Goal: Information Seeking & Learning: Find specific page/section

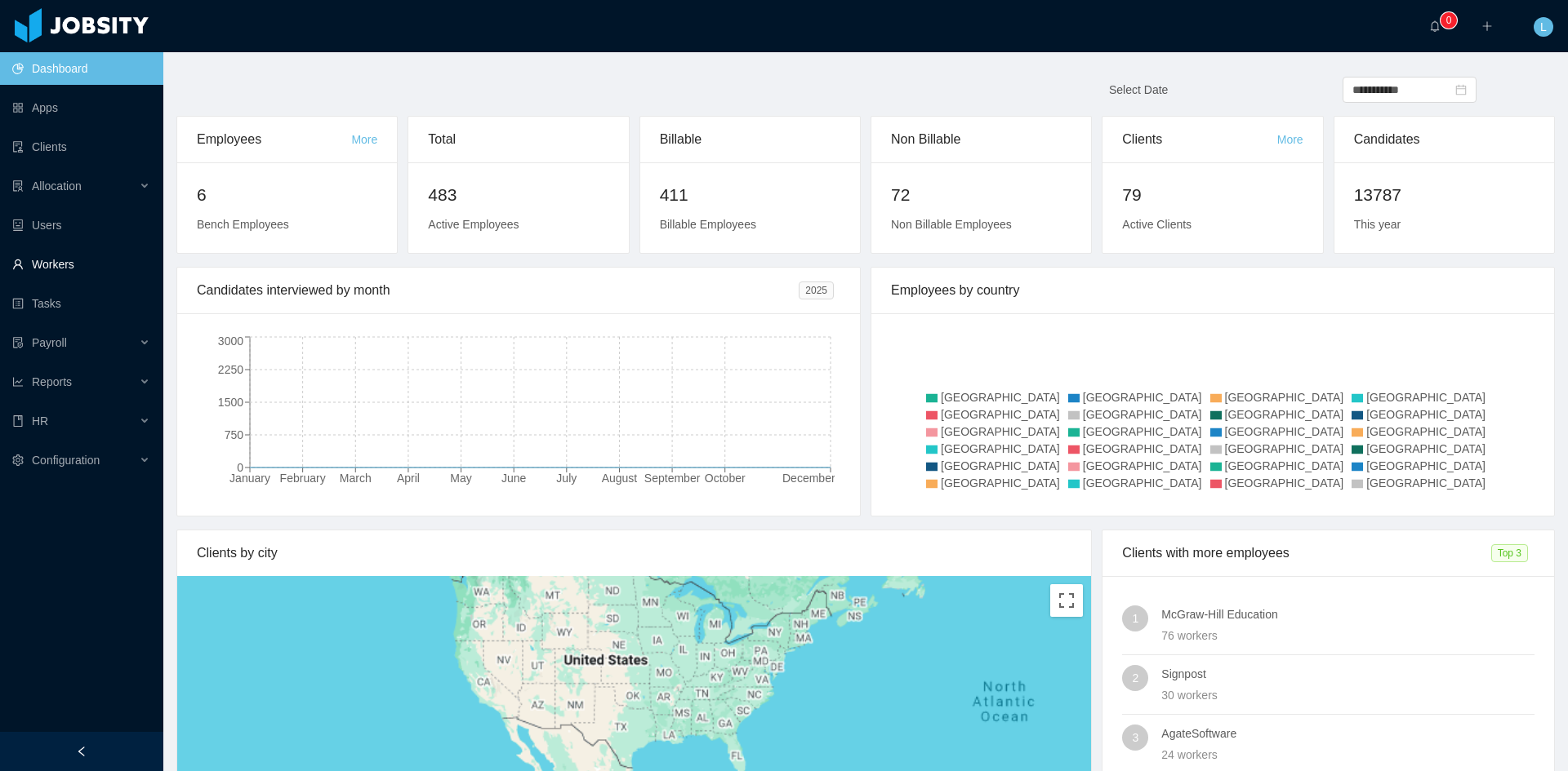
click at [62, 262] on link "Workers" at bounding box center [81, 264] width 138 height 33
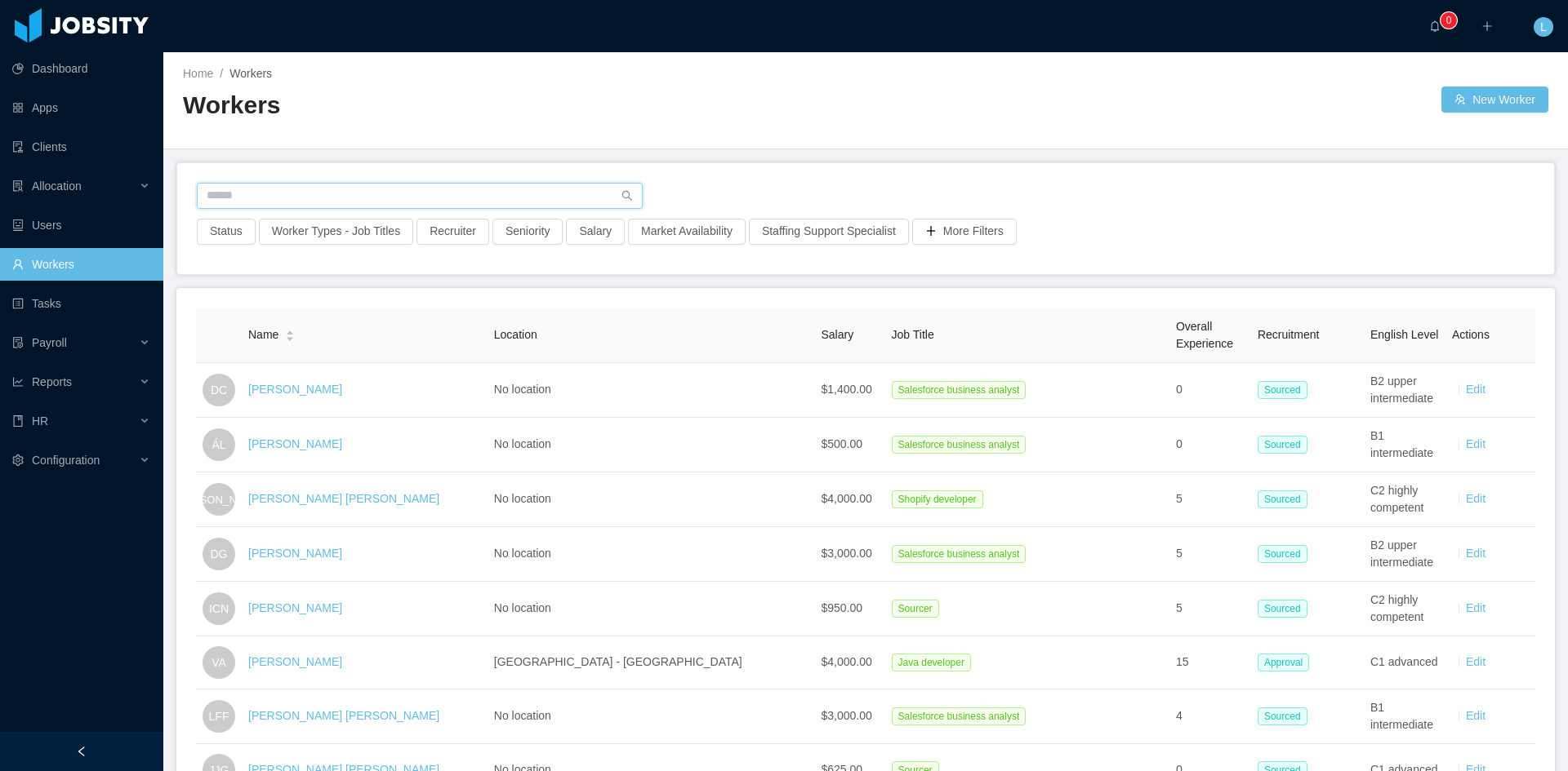
click at [314, 192] on input "text" at bounding box center [419, 195] width 445 height 26
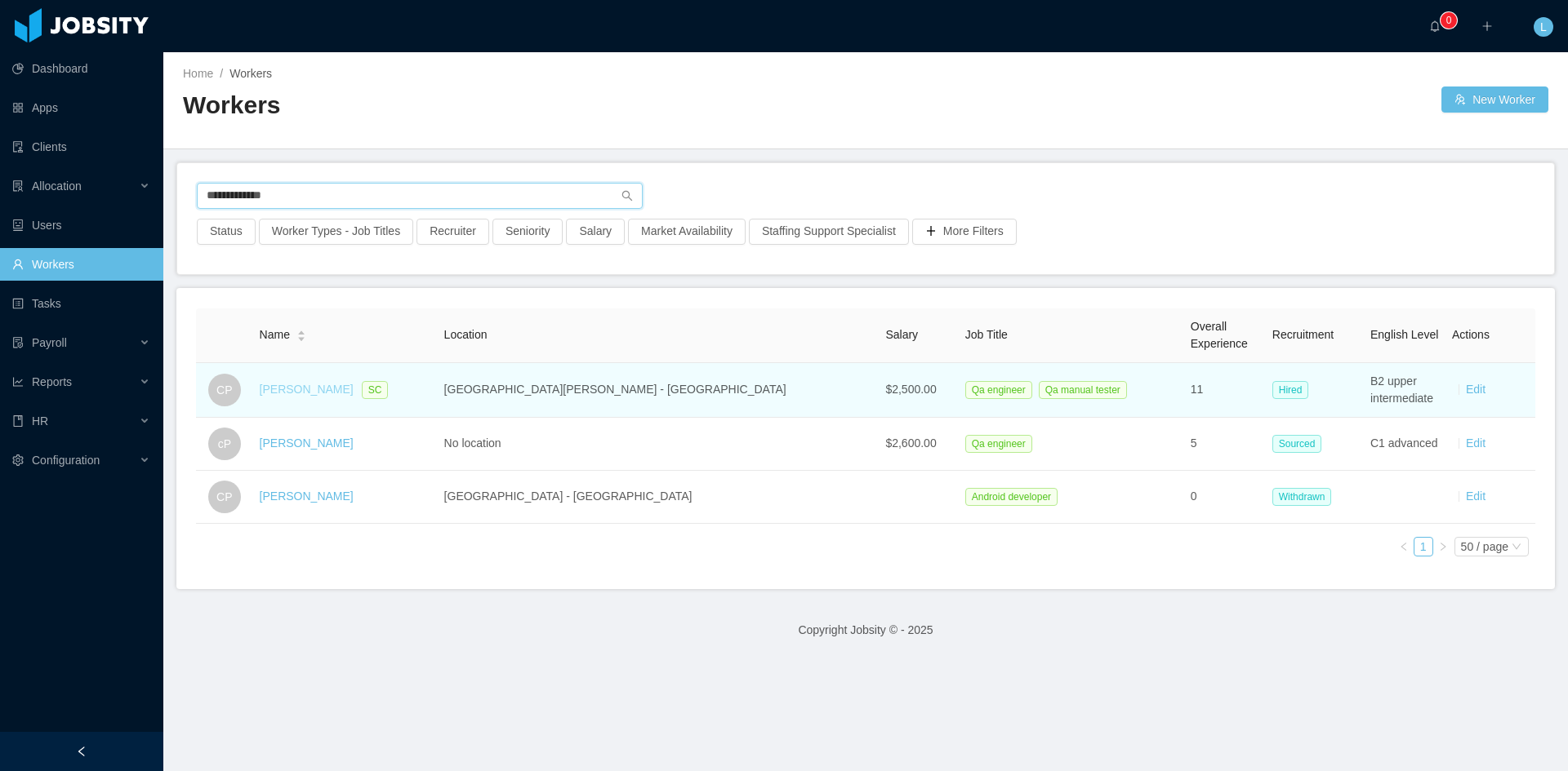
type input "**********"
click at [308, 384] on link "[PERSON_NAME]" at bounding box center [307, 389] width 94 height 13
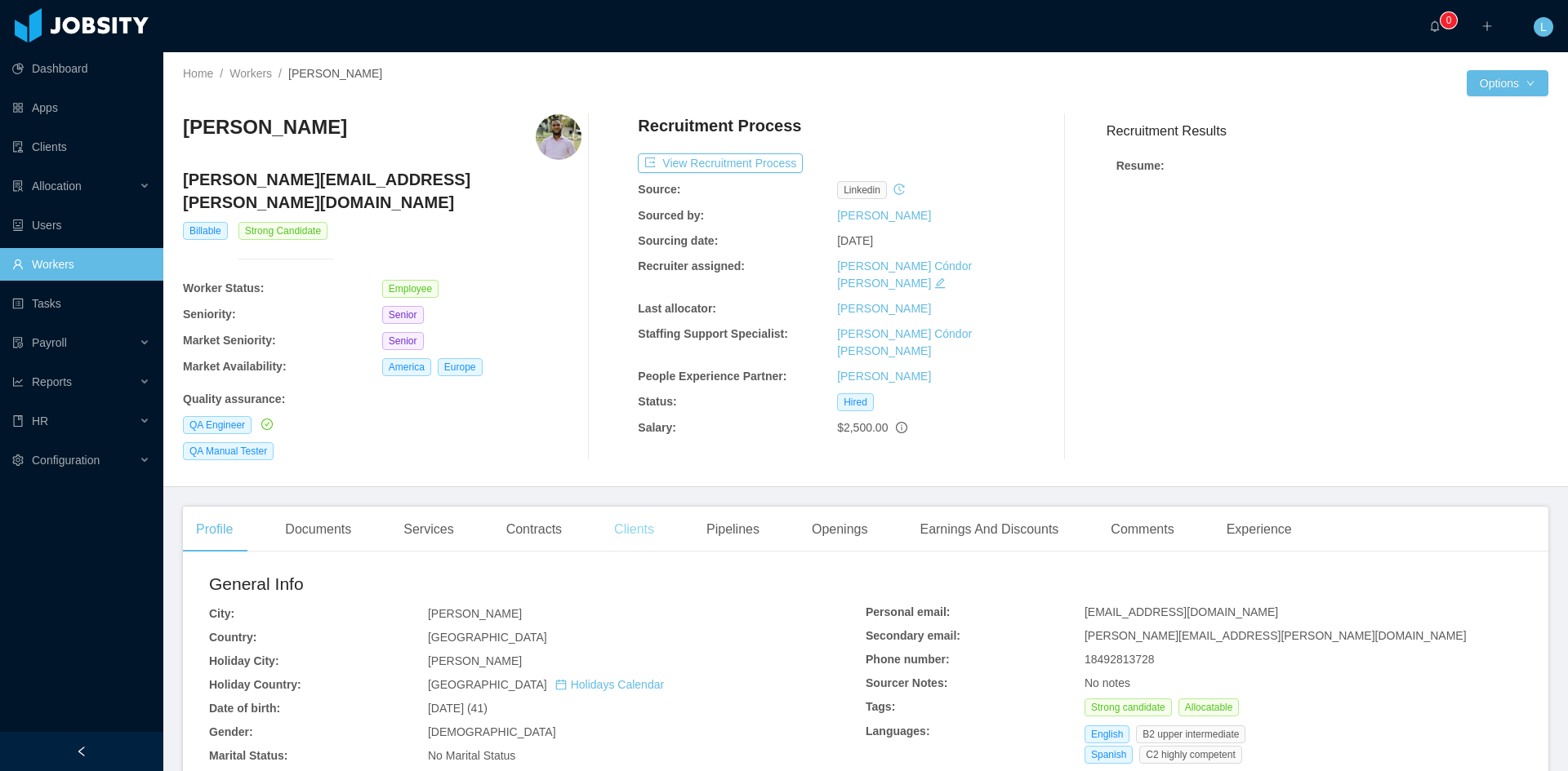
click at [615, 509] on div "Clients" at bounding box center [634, 529] width 66 height 46
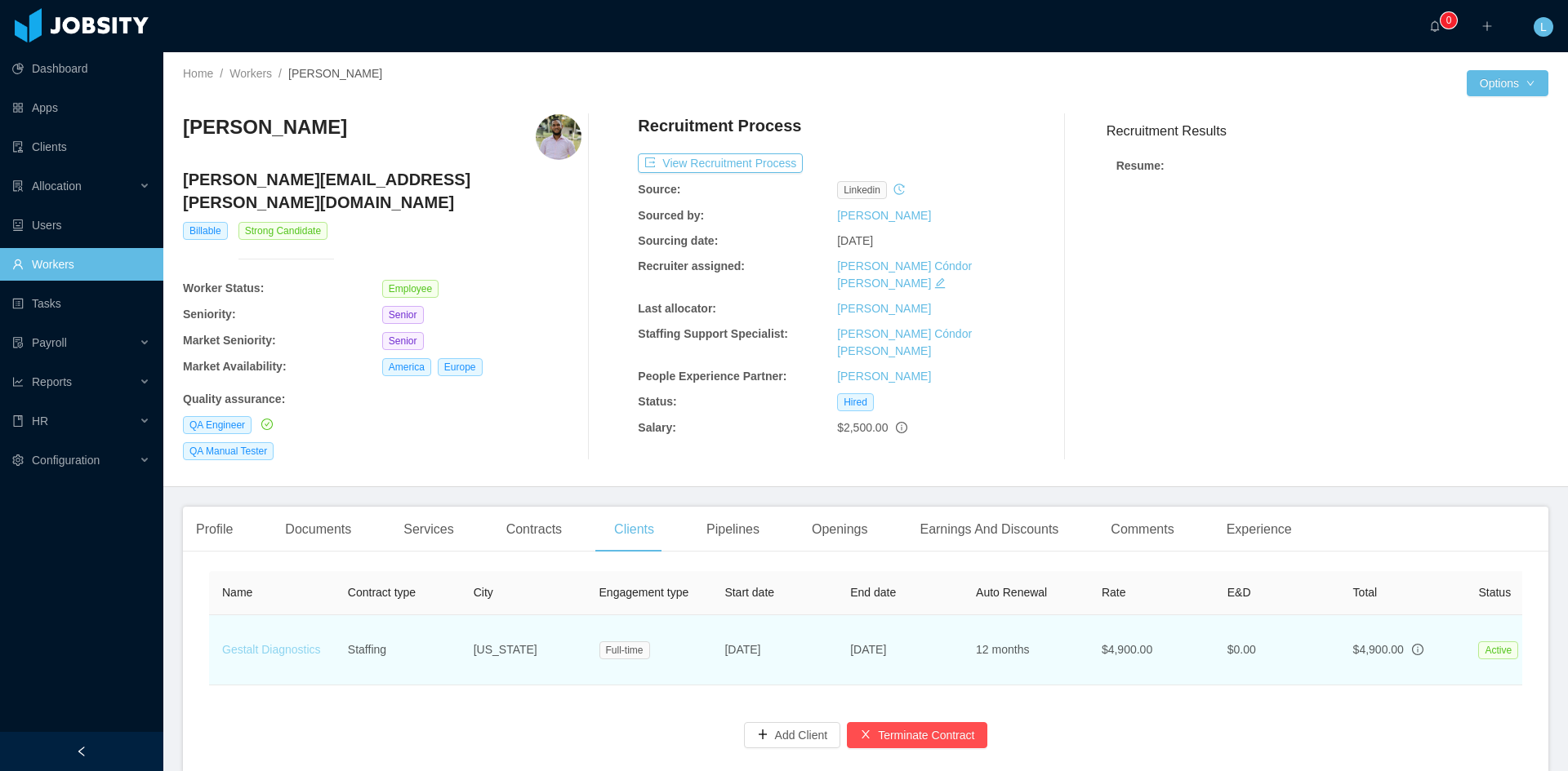
click at [272, 643] on link "Gestalt Diagnostics" at bounding box center [271, 650] width 99 height 13
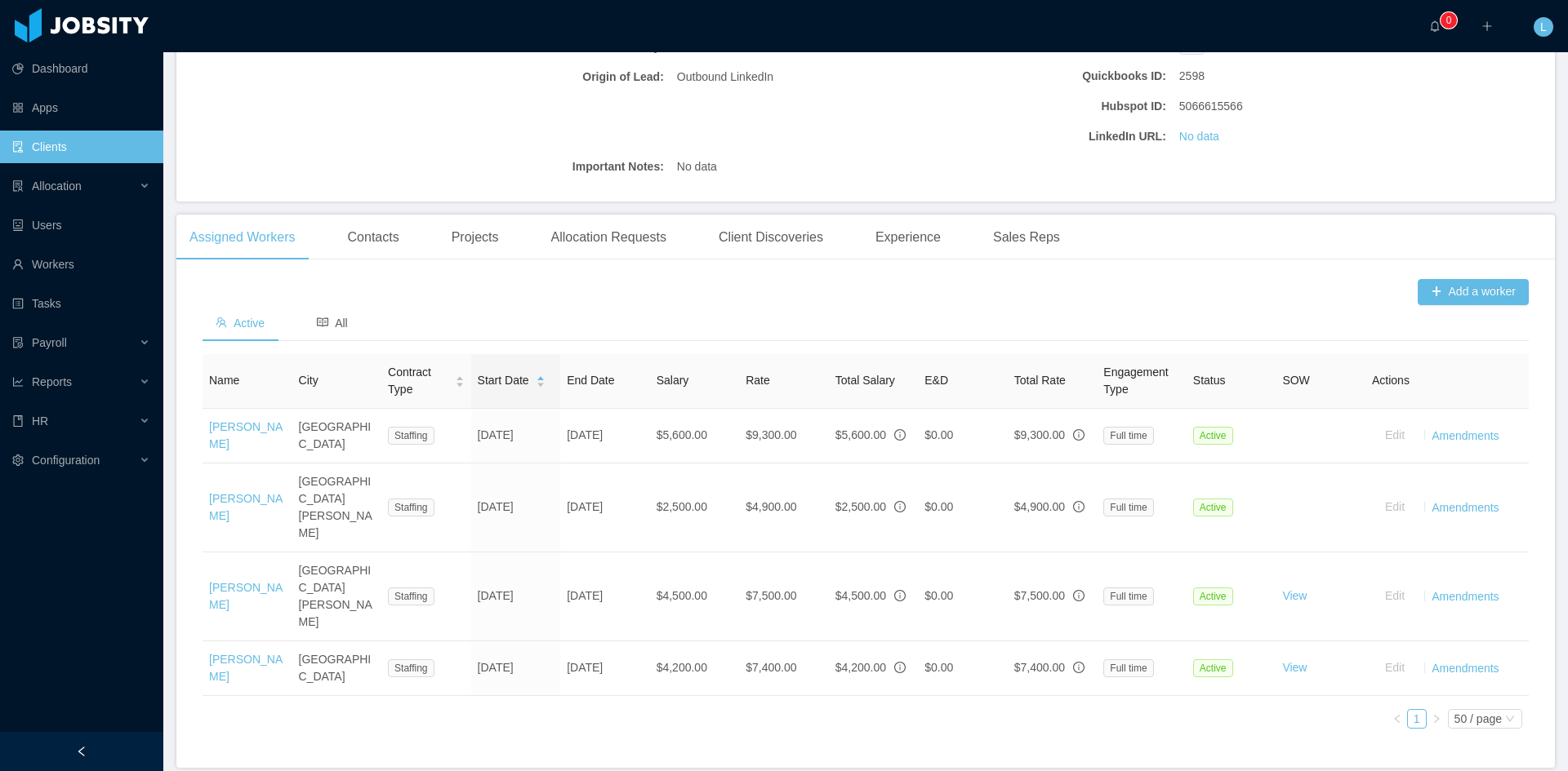
scroll to position [343, 0]
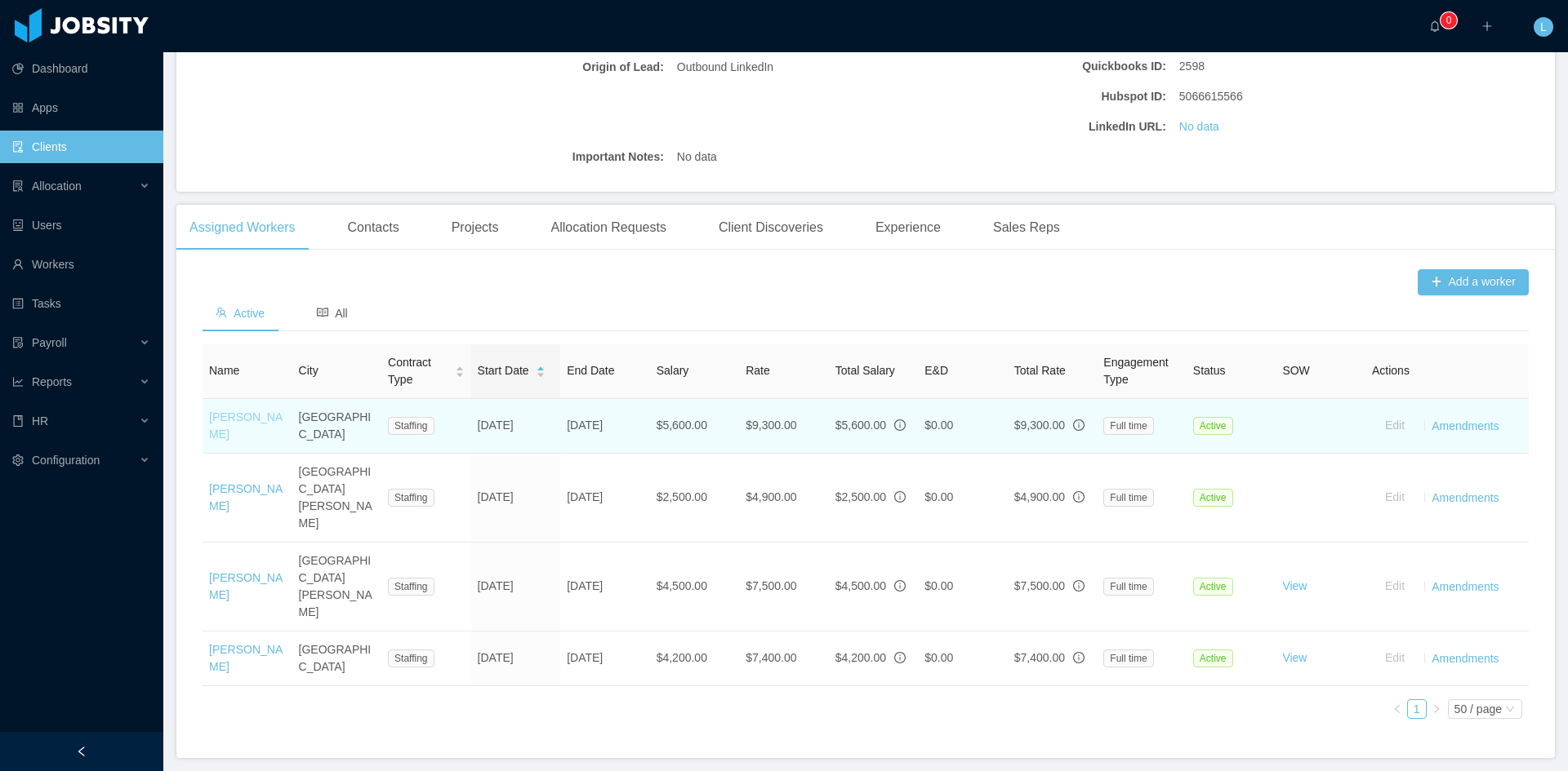
click at [233, 428] on link "[PERSON_NAME]" at bounding box center [245, 425] width 73 height 30
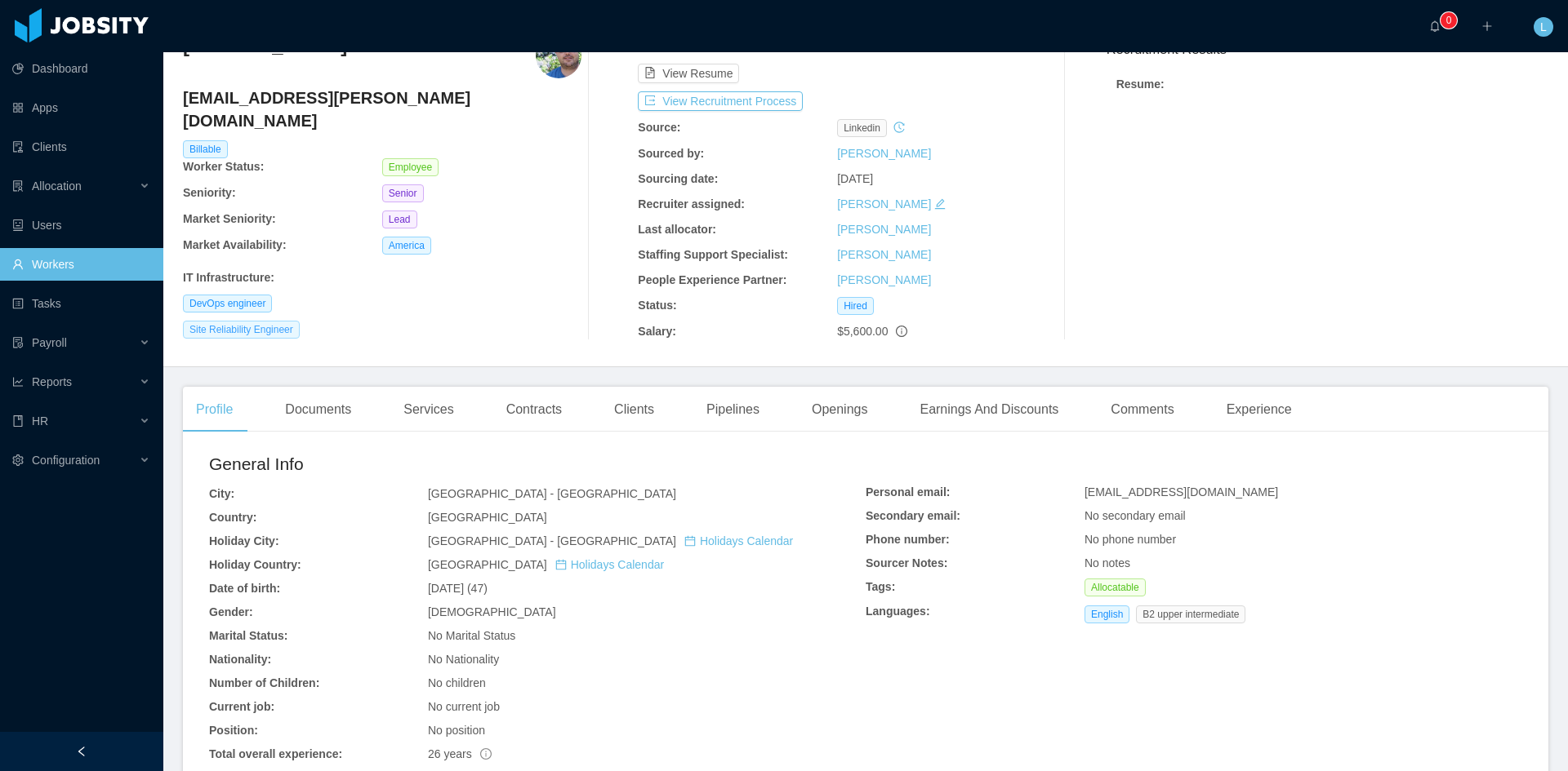
scroll to position [11, 0]
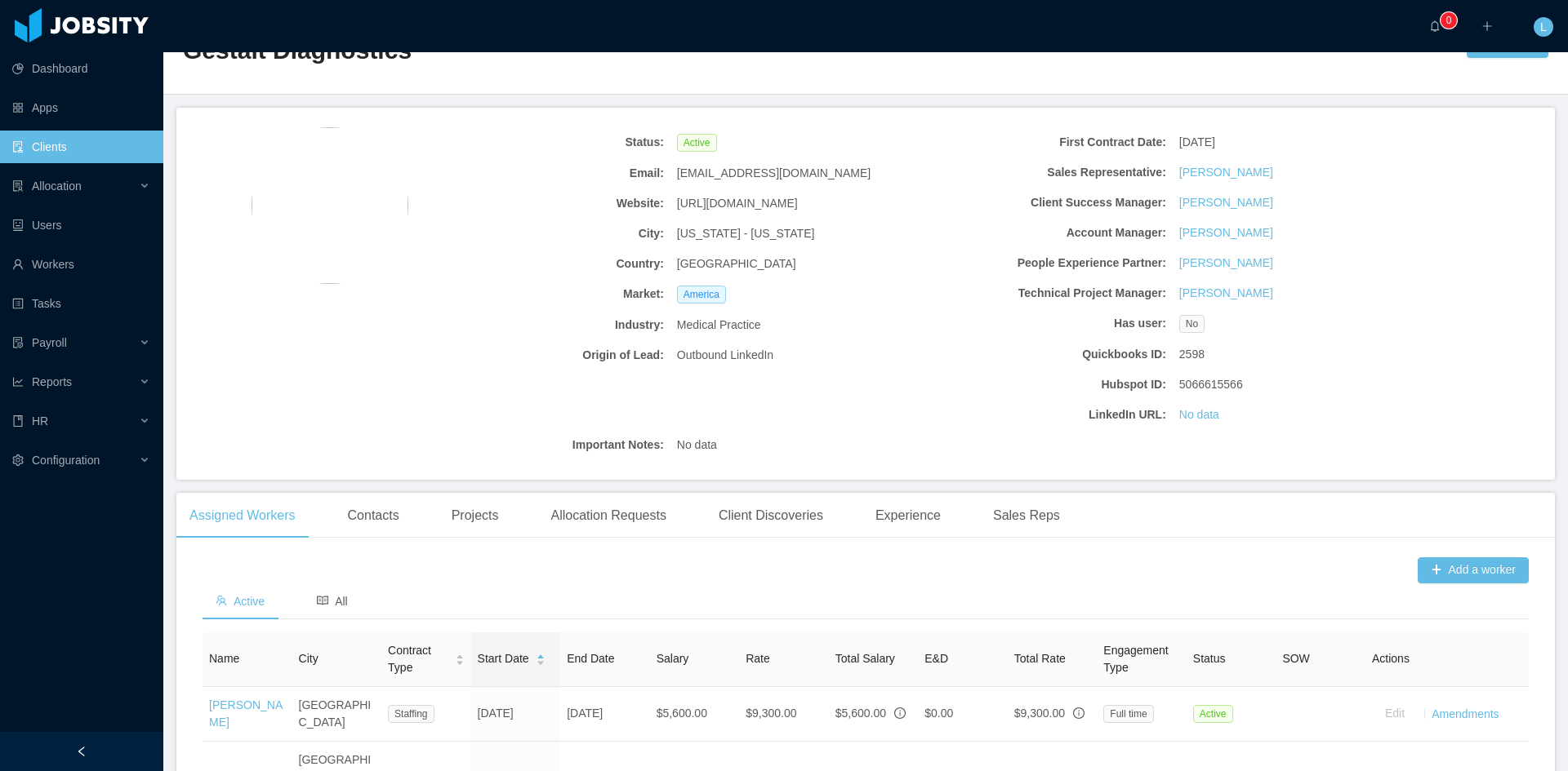
scroll to position [327, 0]
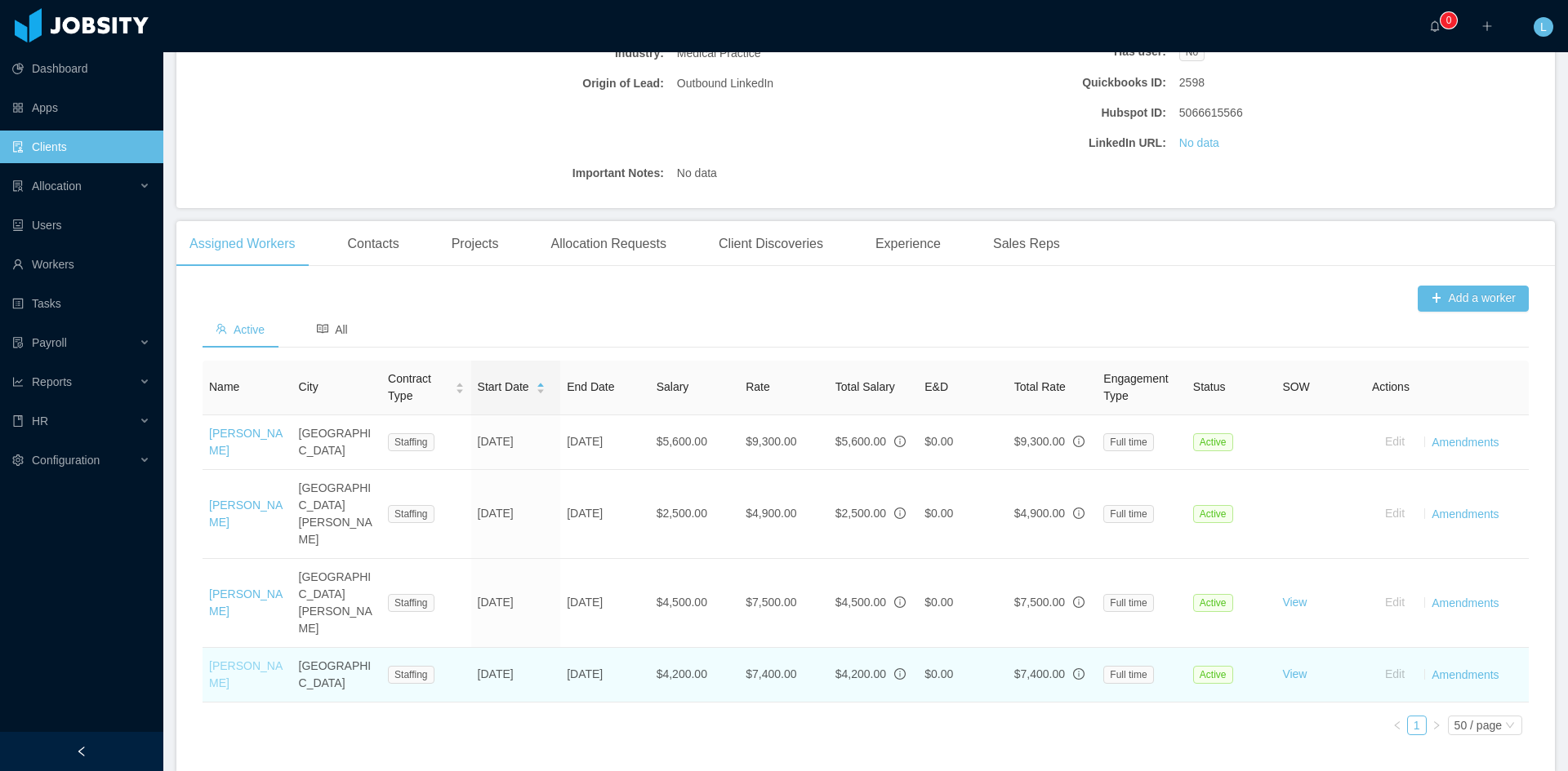
click at [232, 660] on link "[PERSON_NAME]" at bounding box center [245, 674] width 73 height 30
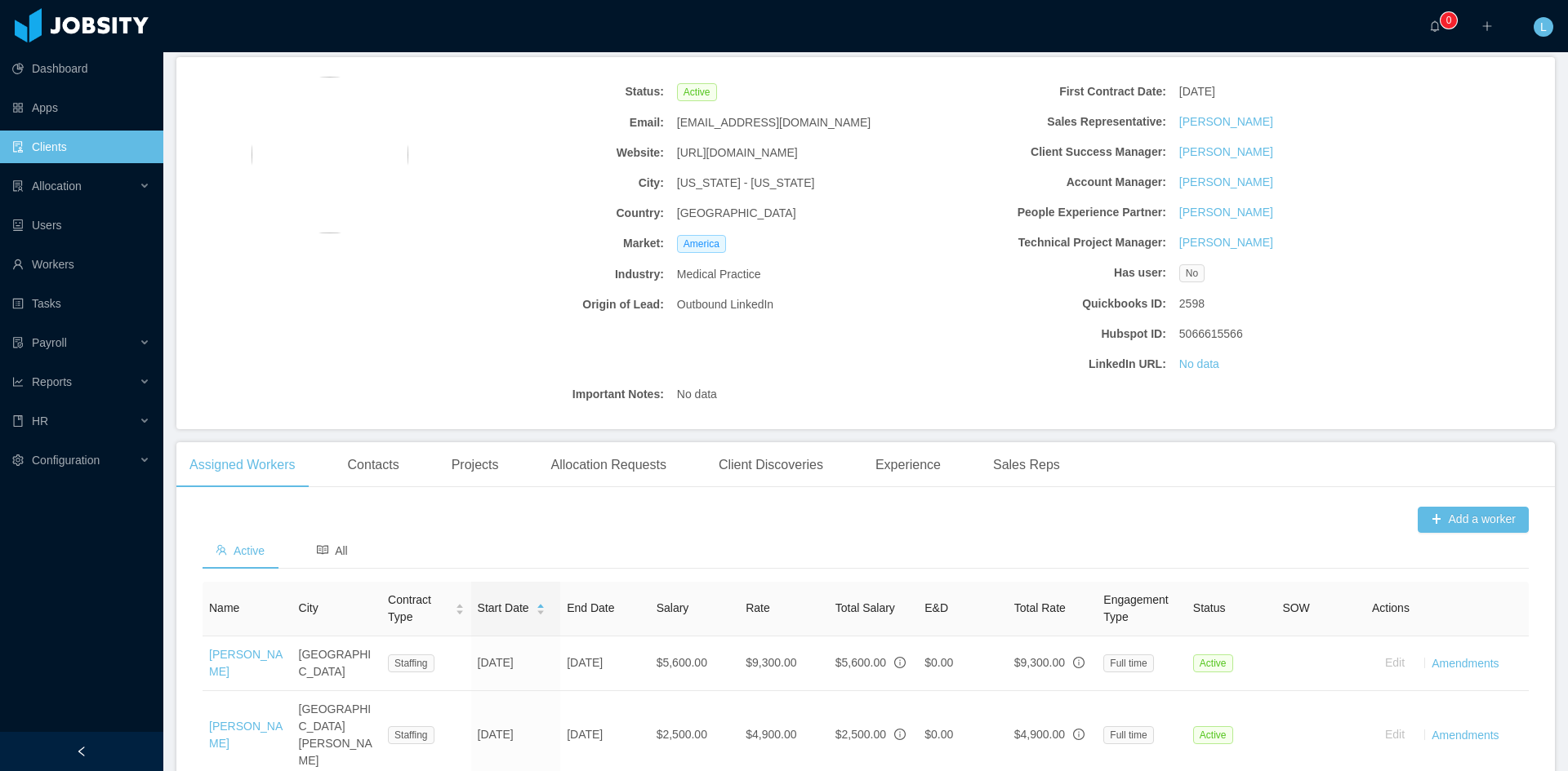
scroll to position [245, 0]
